Goal: Task Accomplishment & Management: Use online tool/utility

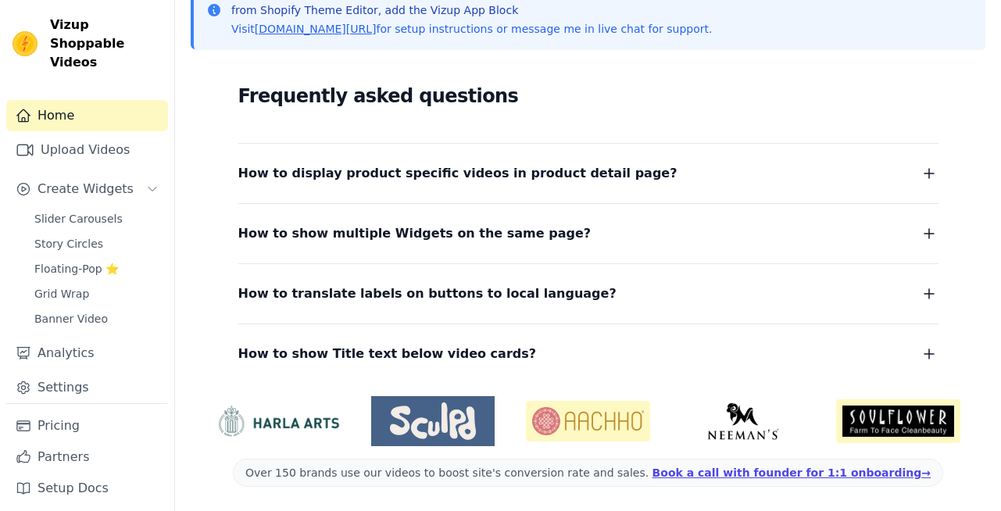
scroll to position [366, 0]
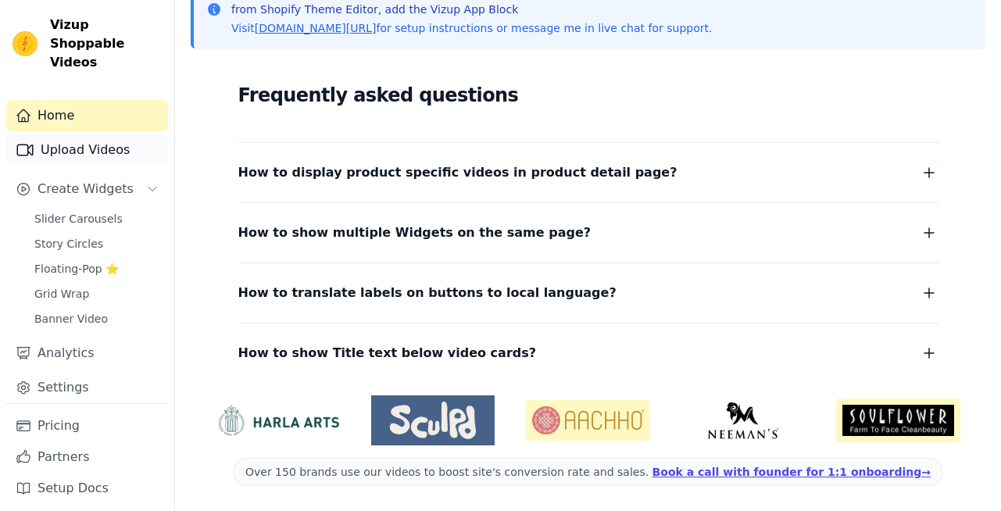
click at [69, 138] on link "Upload Videos" at bounding box center [87, 149] width 162 height 31
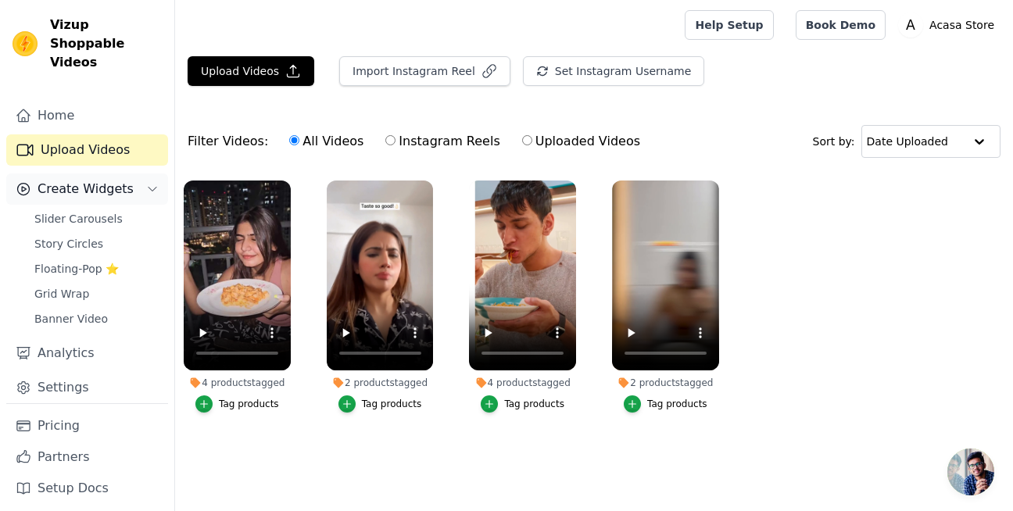
click at [98, 180] on span "Create Widgets" at bounding box center [86, 189] width 96 height 19
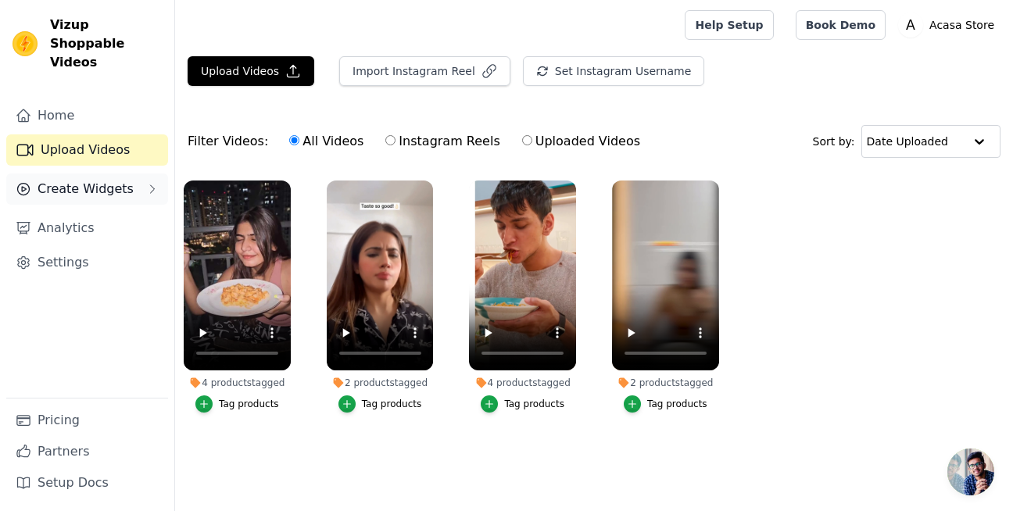
click at [98, 180] on span "Create Widgets" at bounding box center [86, 189] width 96 height 19
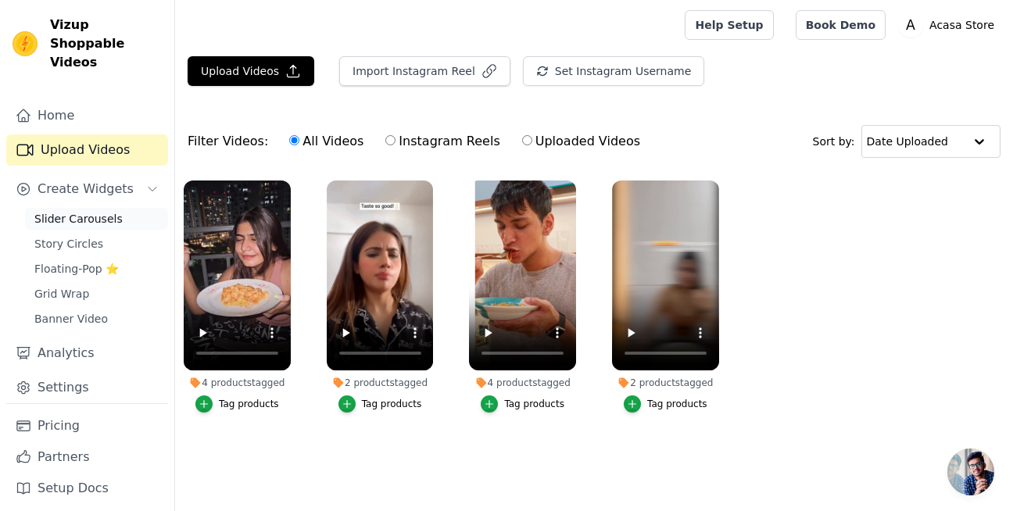
click at [78, 211] on span "Slider Carousels" at bounding box center [78, 219] width 88 height 16
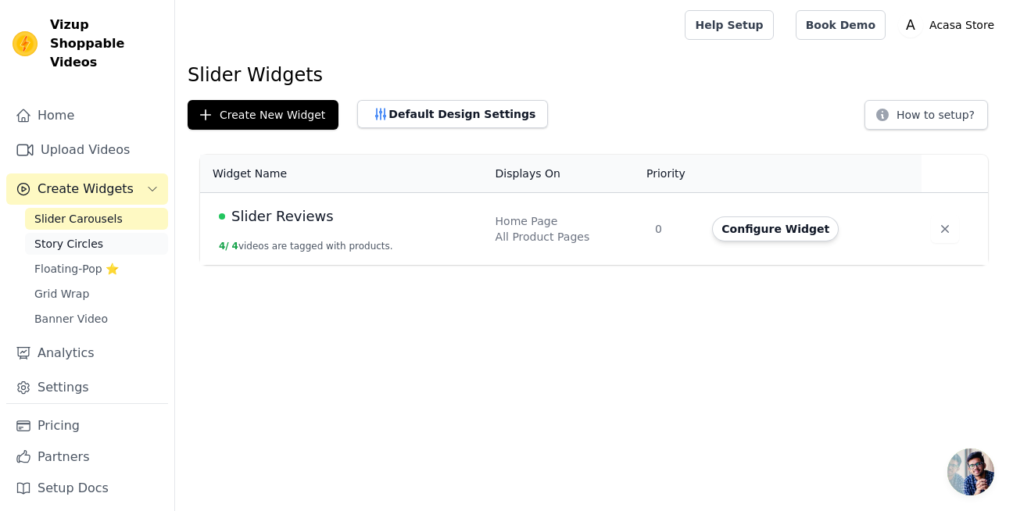
click at [65, 236] on span "Story Circles" at bounding box center [68, 244] width 69 height 16
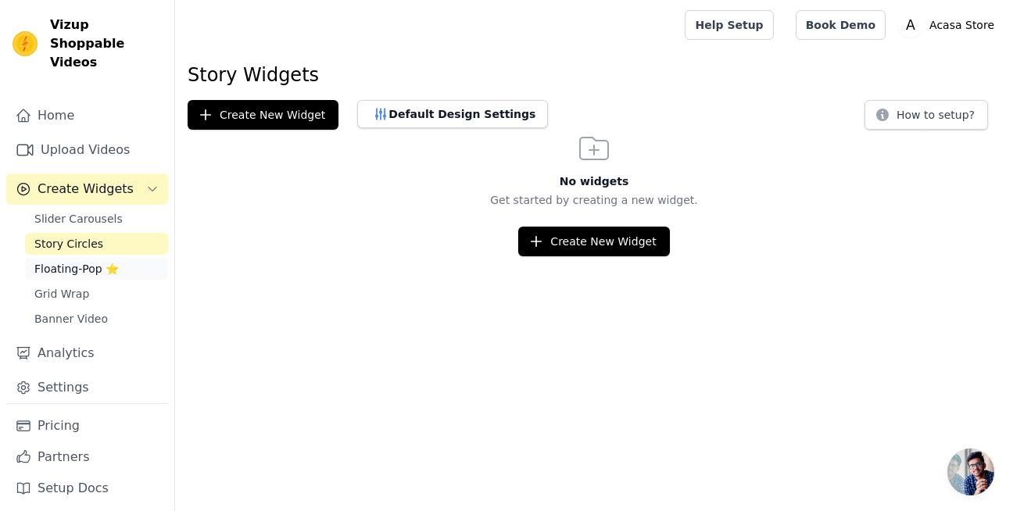
click at [66, 261] on span "Floating-Pop ⭐" at bounding box center [76, 269] width 84 height 16
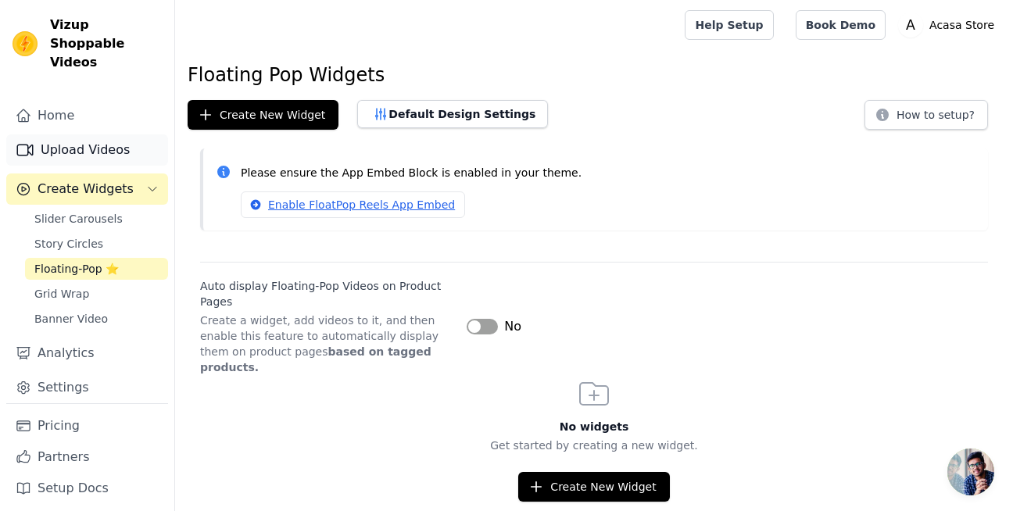
click at [69, 134] on link "Upload Videos" at bounding box center [87, 149] width 162 height 31
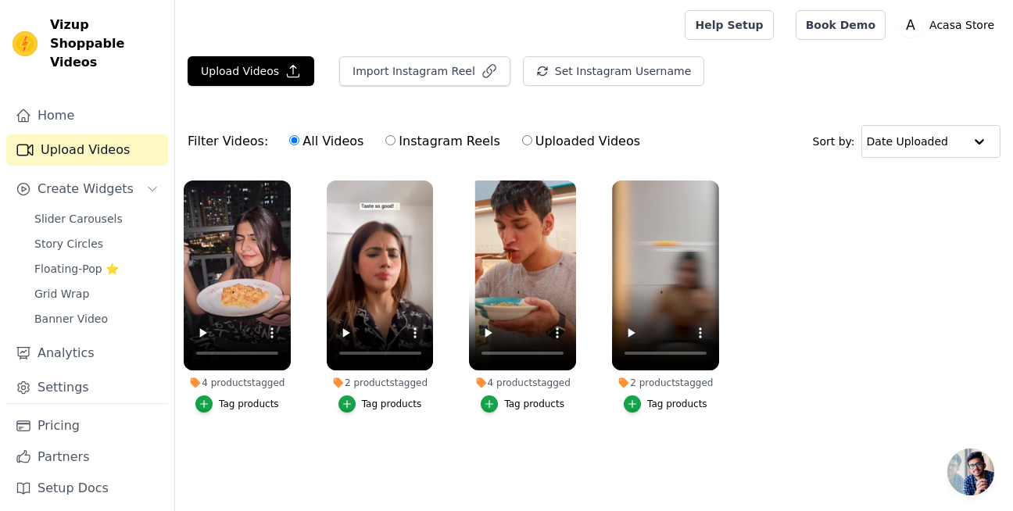
click at [439, 137] on label "Instagram Reels" at bounding box center [443, 141] width 116 height 20
click at [396, 137] on input "Instagram Reels" at bounding box center [390, 140] width 10 height 10
radio input "true"
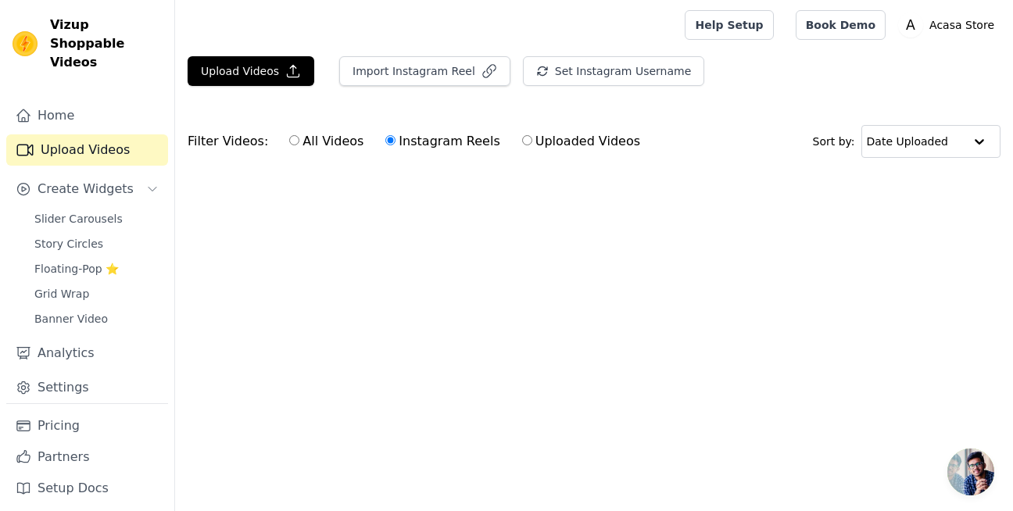
click at [340, 136] on label "All Videos" at bounding box center [326, 141] width 76 height 20
click at [299, 136] on input "All Videos" at bounding box center [294, 140] width 10 height 10
radio input "true"
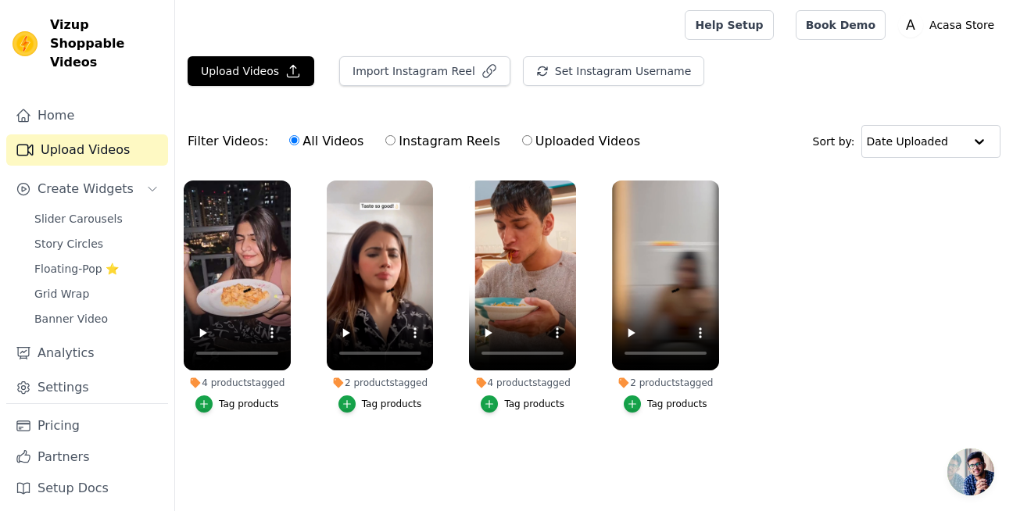
click at [311, 213] on ul "4 products tagged Tag products 2 products tagged Tag products 4 products tagged…" at bounding box center [594, 312] width 838 height 281
click at [80, 100] on link "Home" at bounding box center [87, 115] width 162 height 31
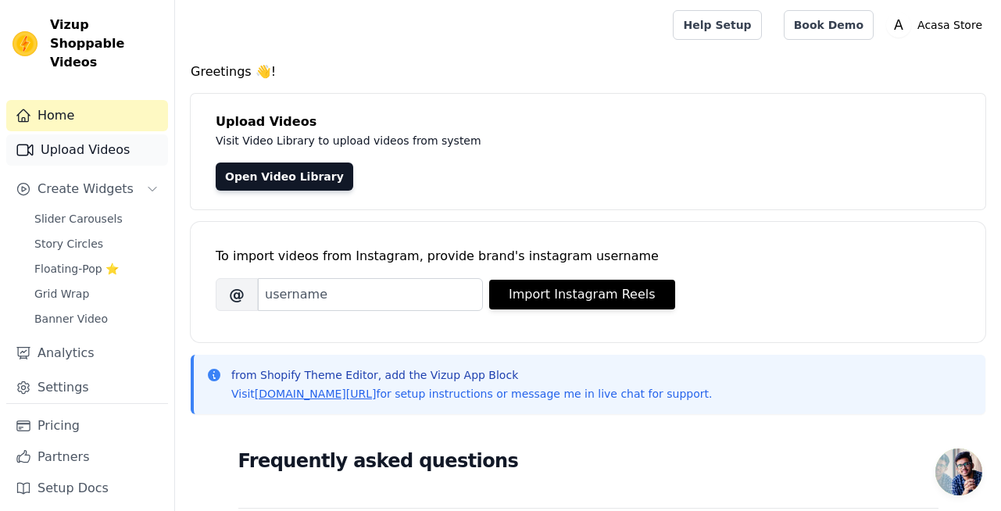
click at [59, 138] on link "Upload Videos" at bounding box center [87, 149] width 162 height 31
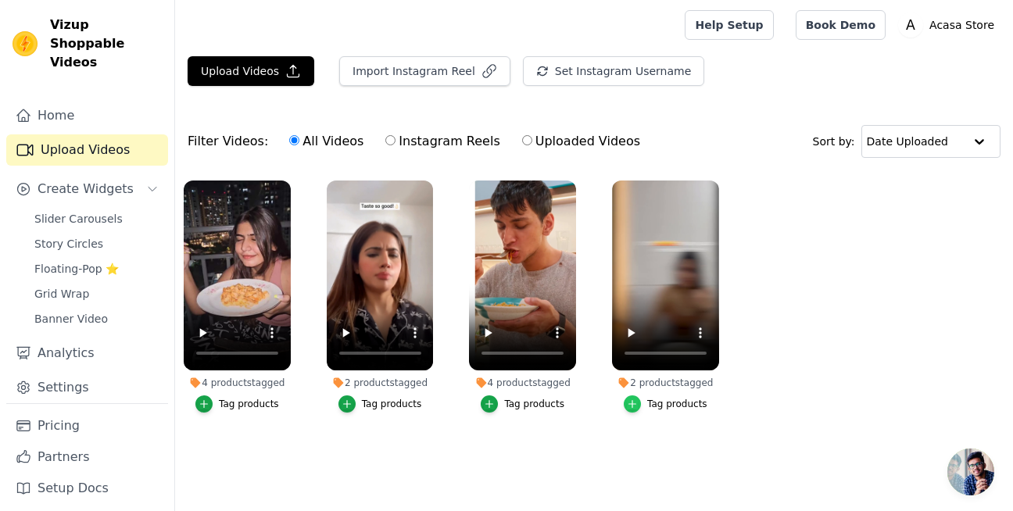
click at [632, 400] on icon "button" at bounding box center [632, 404] width 11 height 11
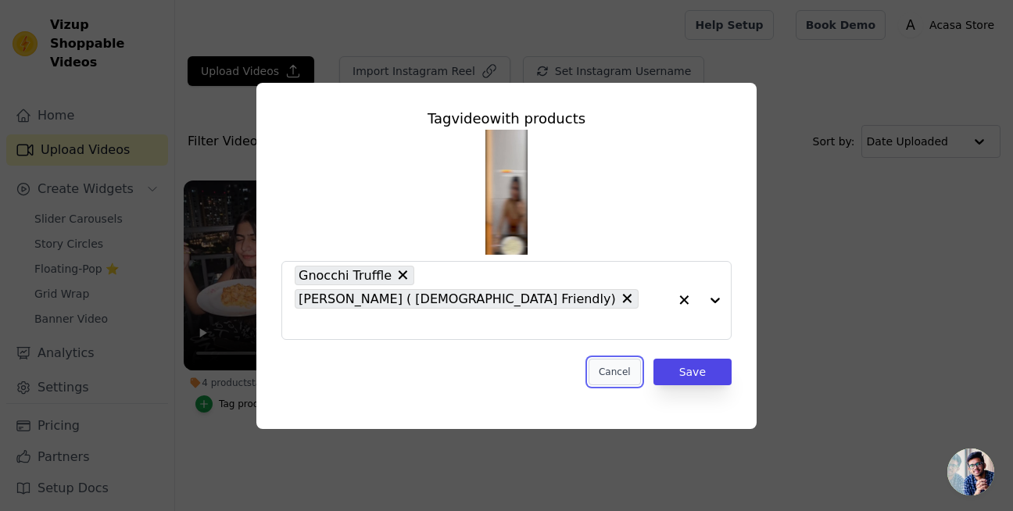
click at [613, 359] on button "Cancel" at bounding box center [615, 372] width 52 height 27
